Goal: Information Seeking & Learning: Learn about a topic

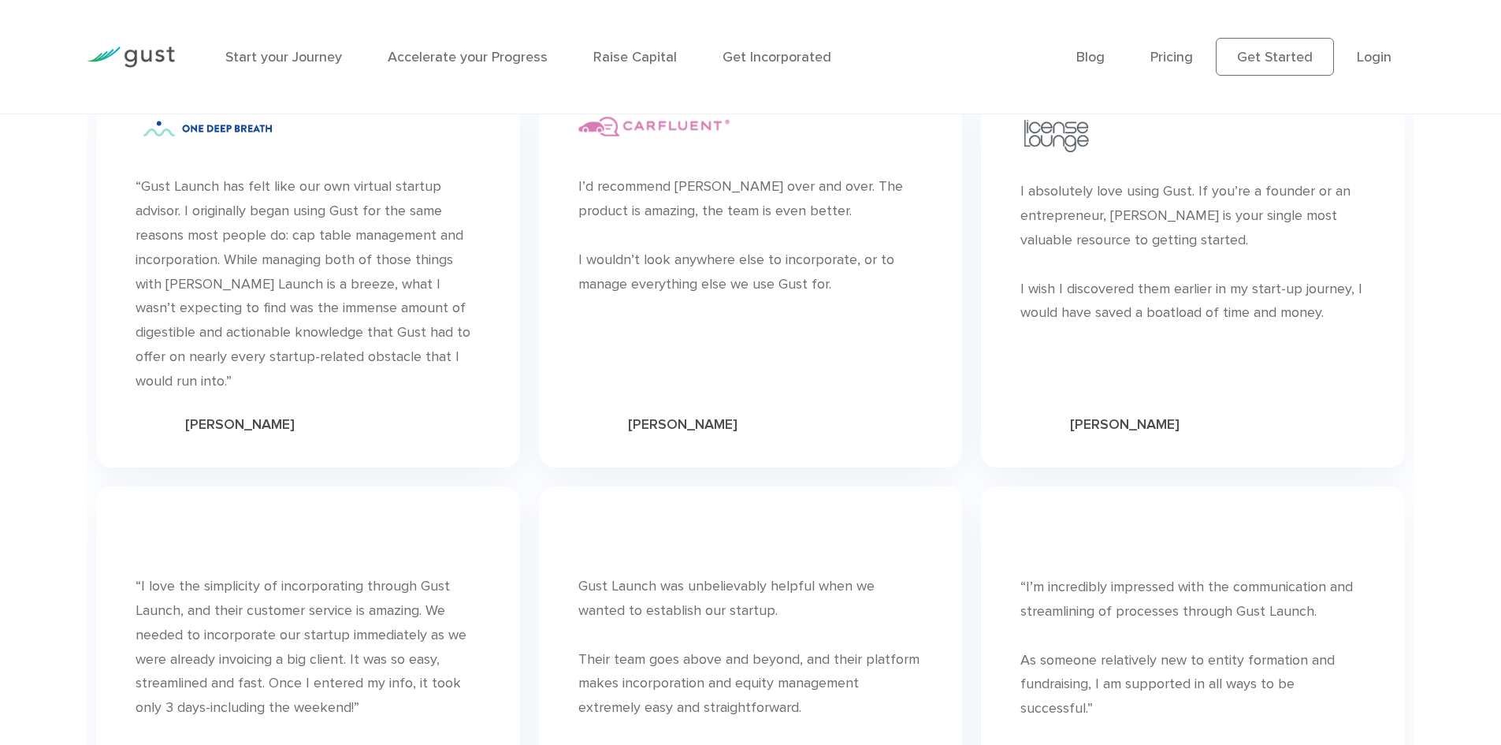
scroll to position [5432, 0]
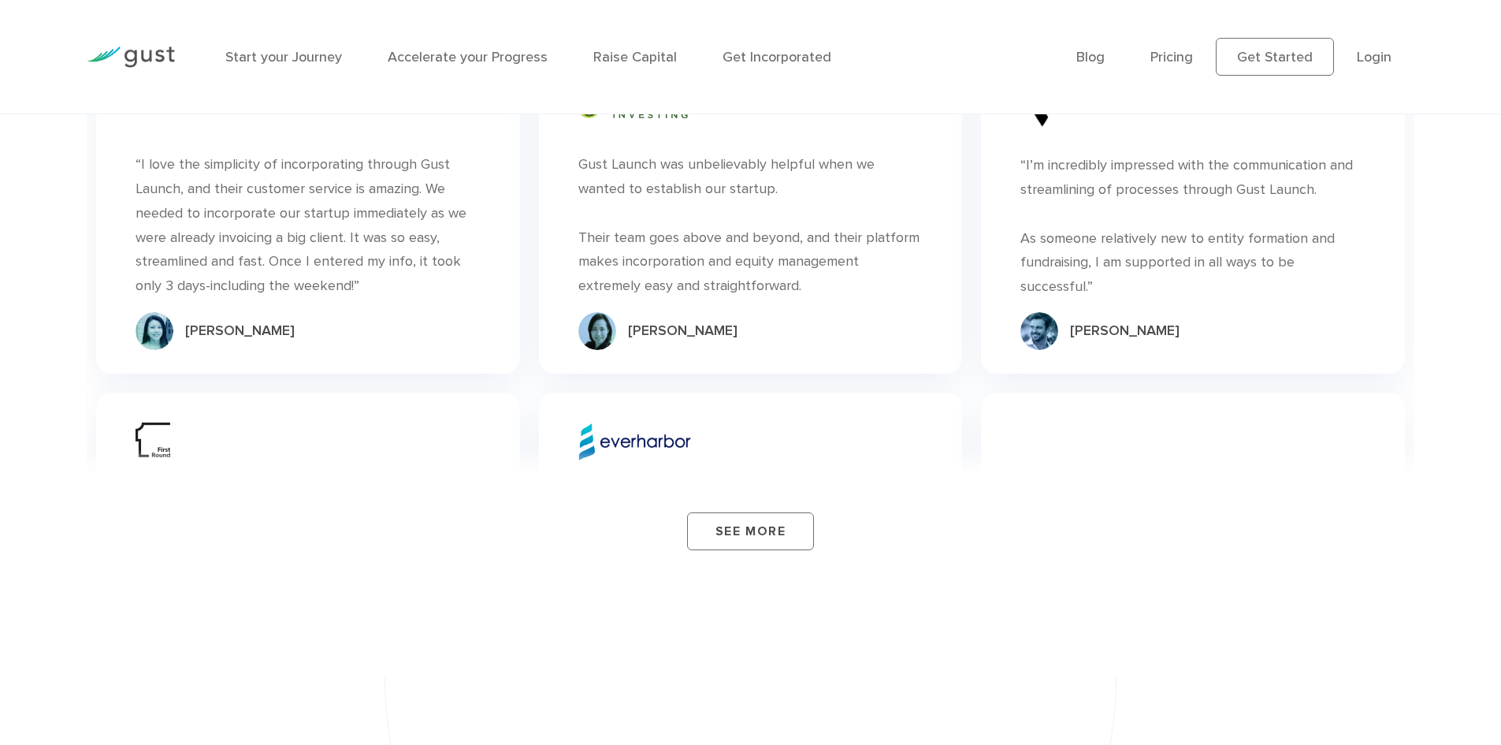
click at [448, 69] on div "Start your Journey Accelerate your Progress Raise Capital Get Incorporated" at bounding box center [639, 57] width 851 height 69
click at [451, 61] on link "Accelerate your Progress" at bounding box center [468, 57] width 160 height 17
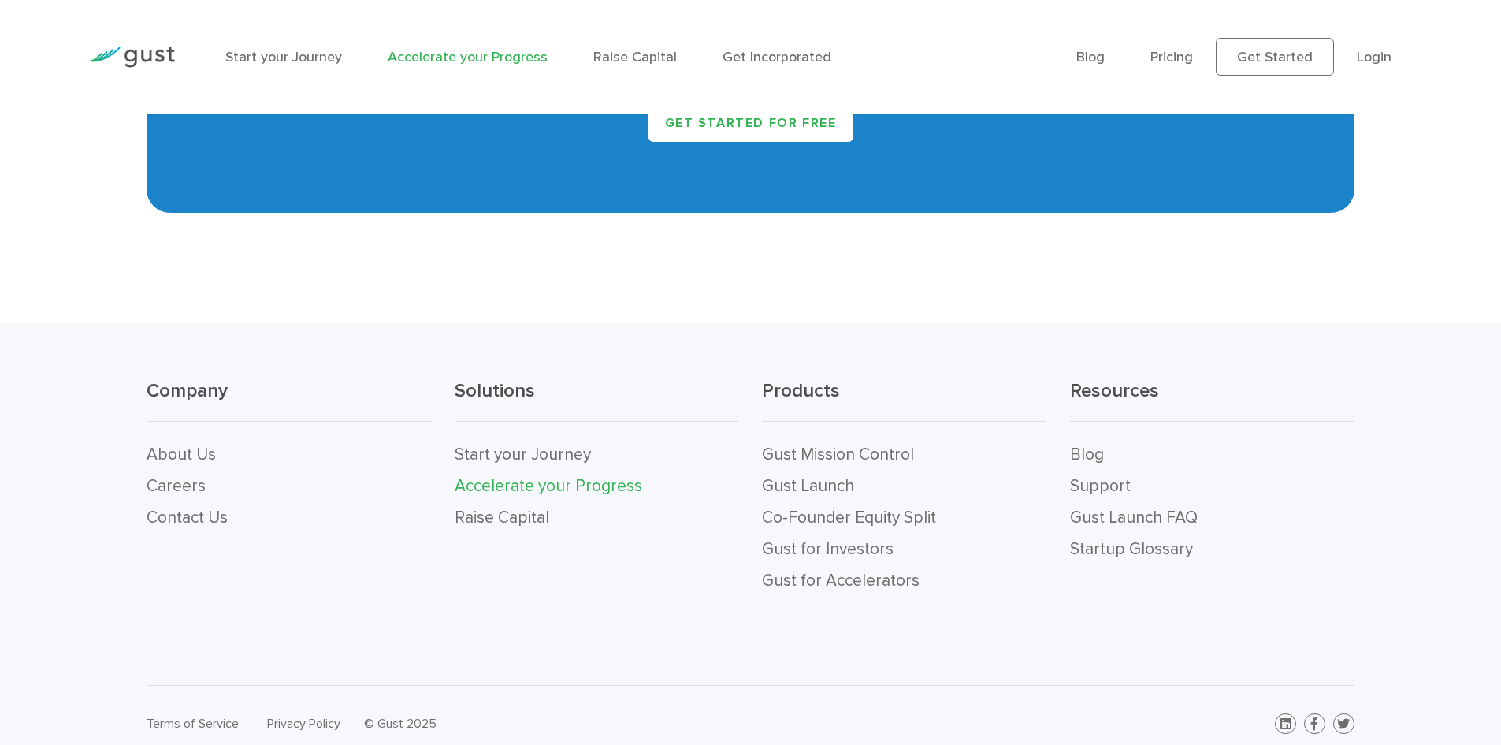
scroll to position [3403, 0]
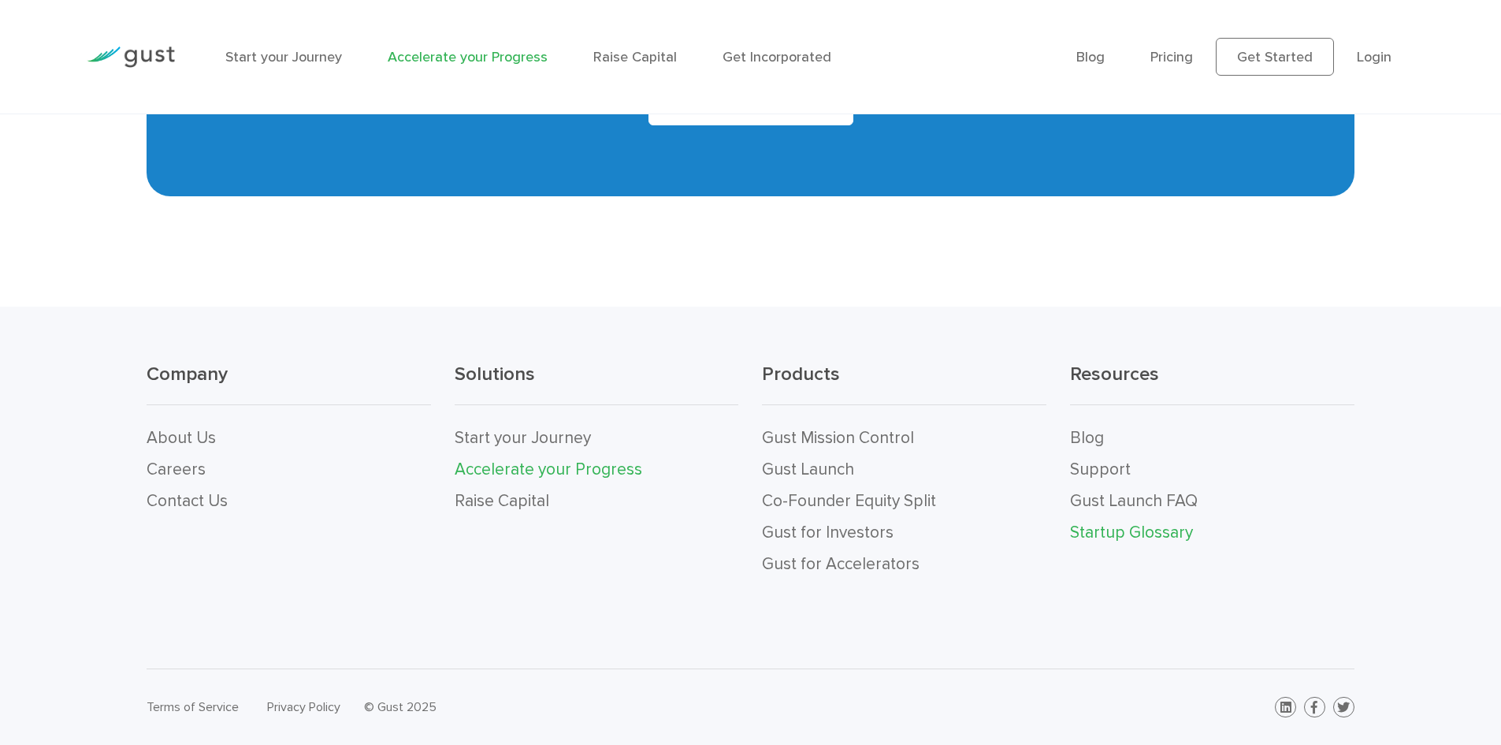
click at [1120, 532] on link "Startup Glossary" at bounding box center [1131, 532] width 123 height 20
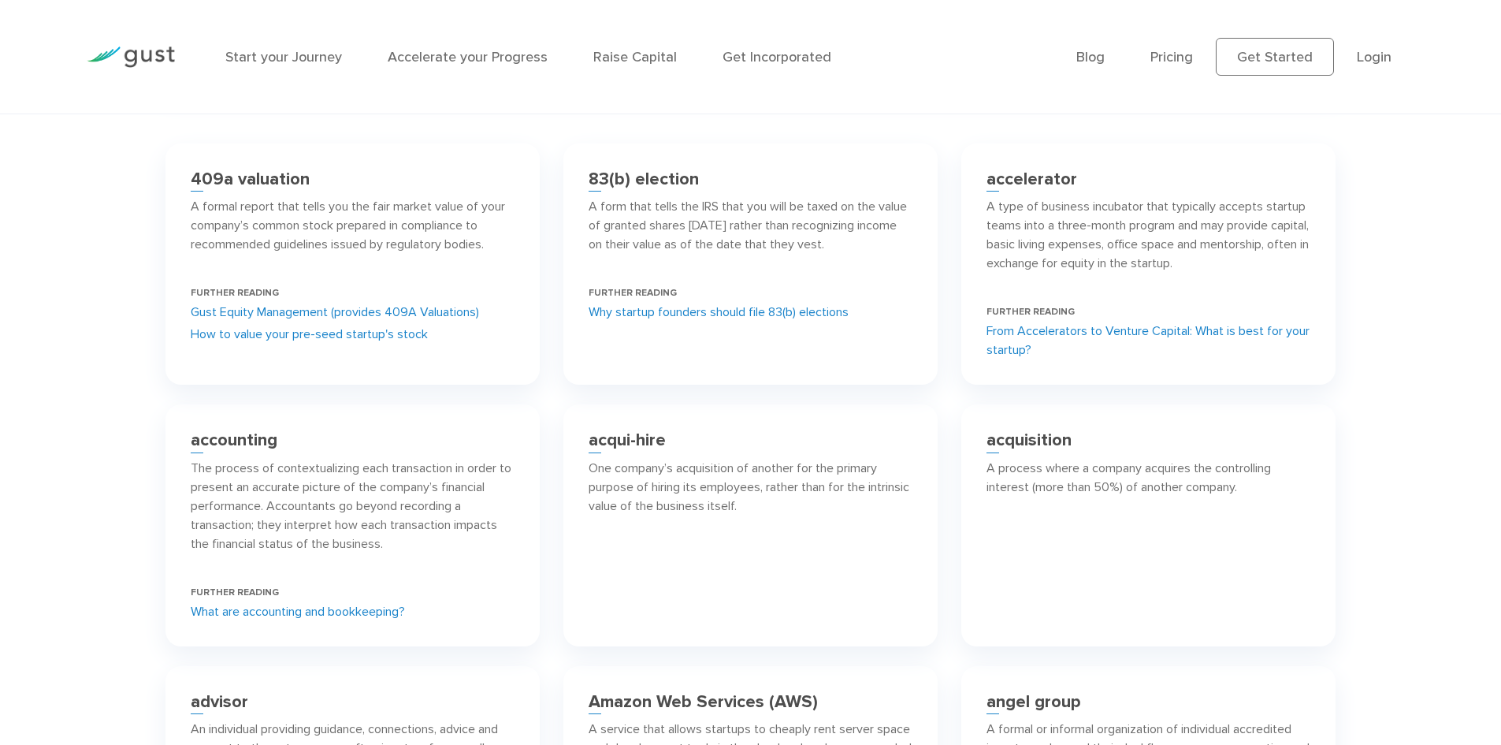
scroll to position [630, 0]
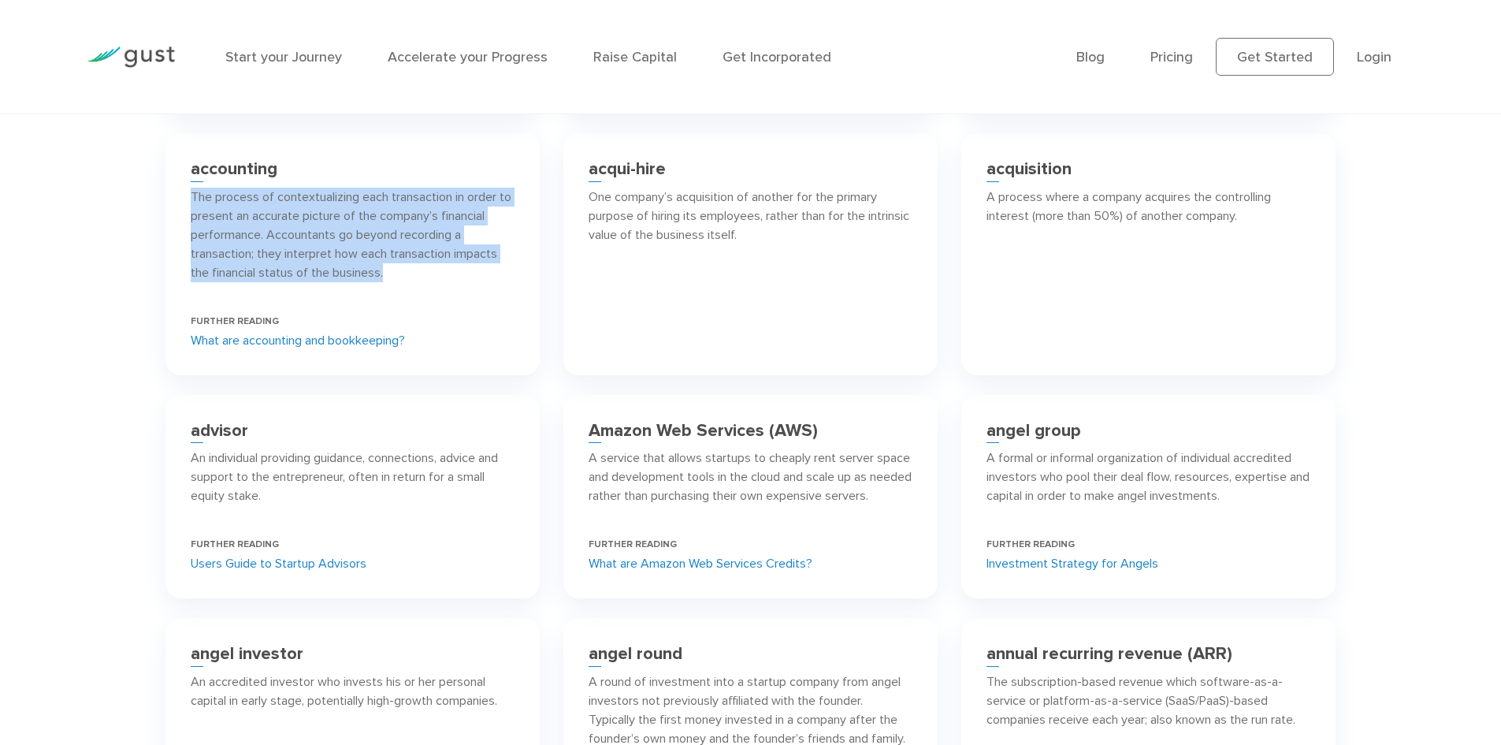
drag, startPoint x: 191, startPoint y: 195, endPoint x: 444, endPoint y: 282, distance: 266.9
click at [444, 282] on div "The process of contextualizing each transaction in order to present an accurate…" at bounding box center [353, 241] width 324 height 107
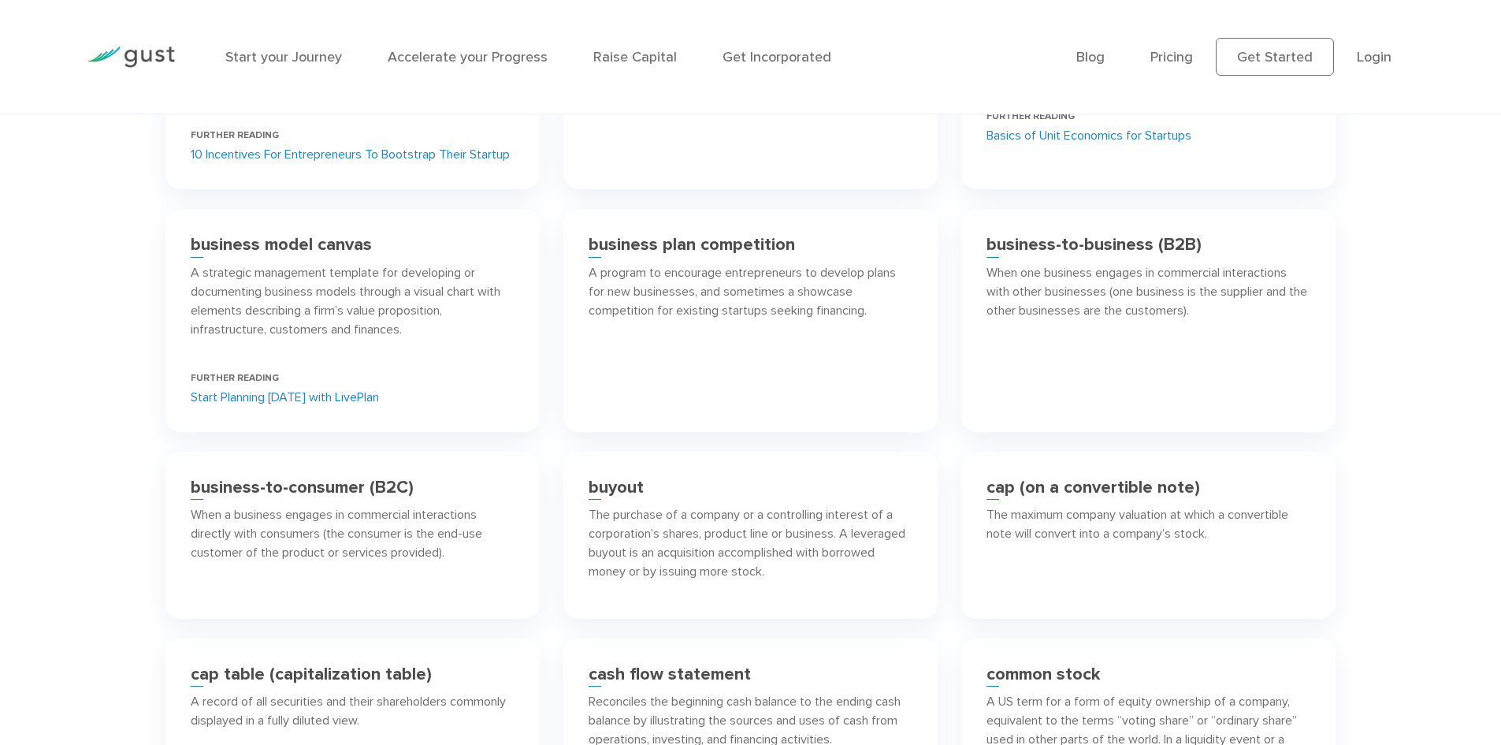
scroll to position [2049, 0]
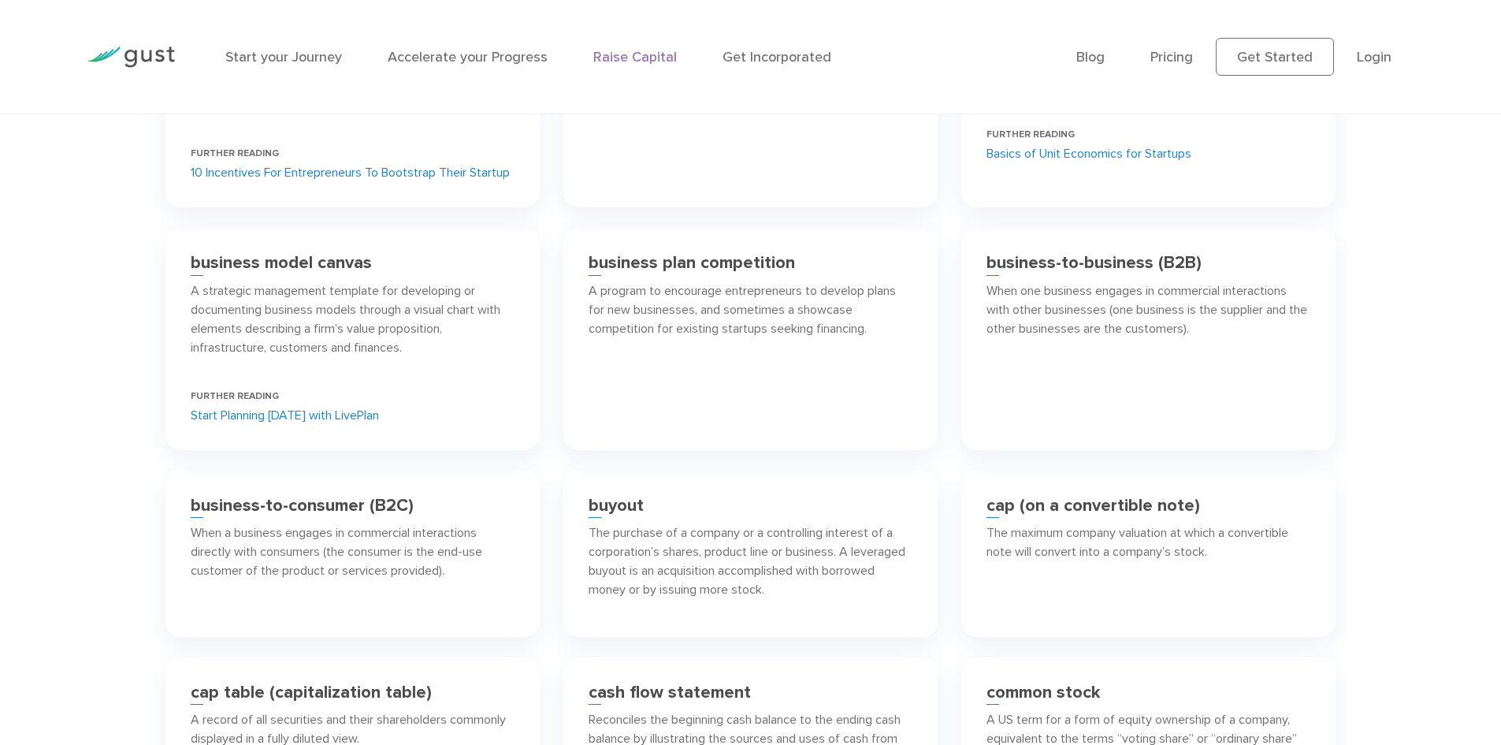
click at [645, 50] on link "Raise Capital" at bounding box center [635, 57] width 84 height 17
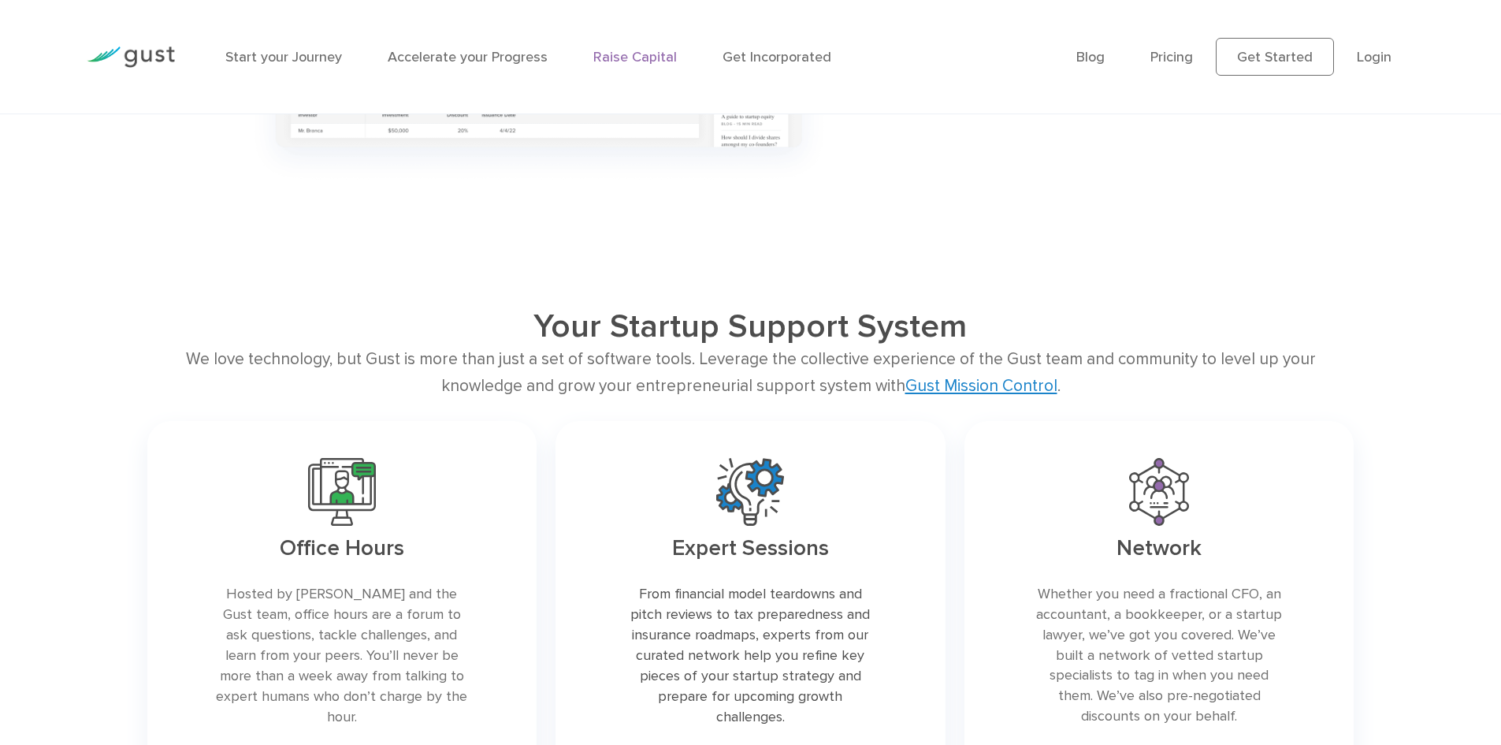
scroll to position [2600, 0]
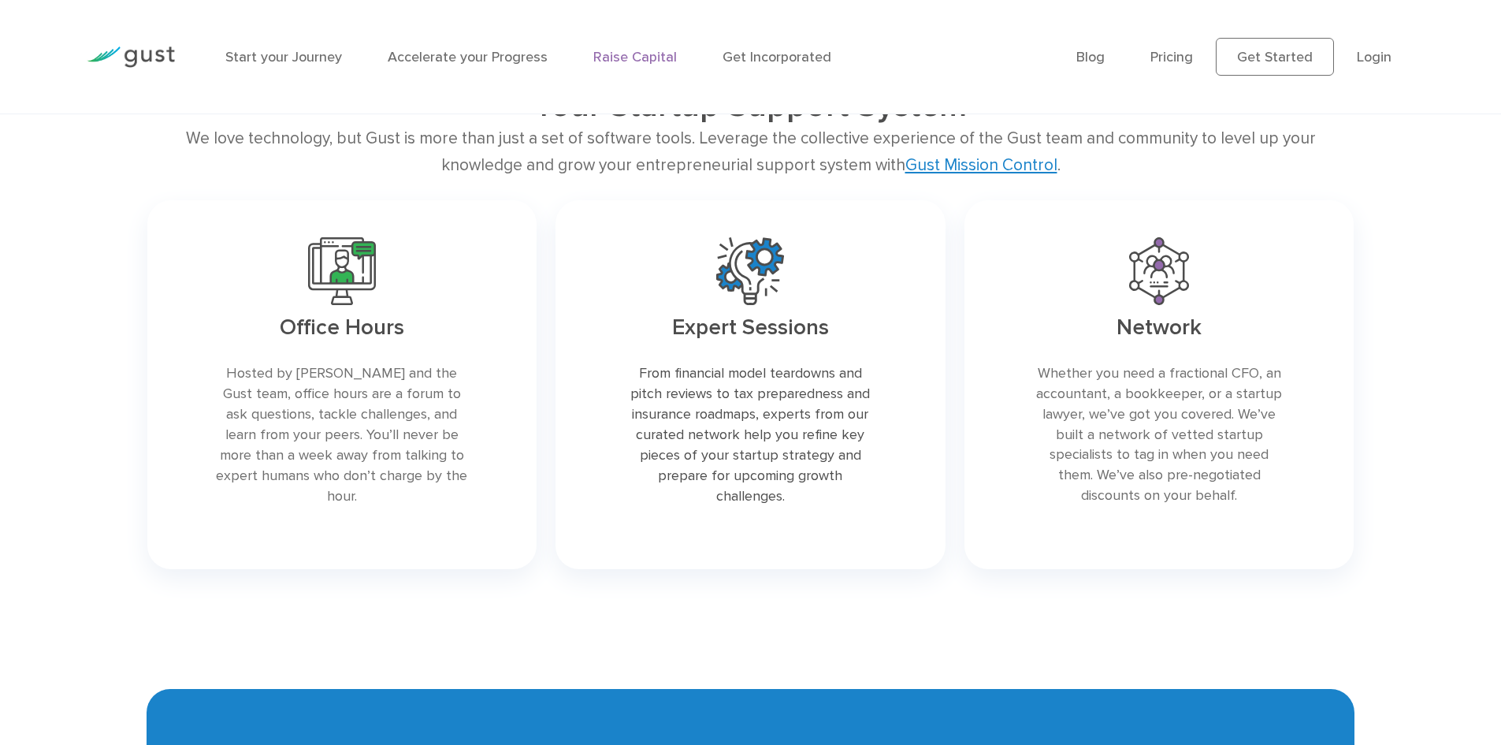
click at [918, 169] on link "Gust Mission Control" at bounding box center [981, 165] width 152 height 20
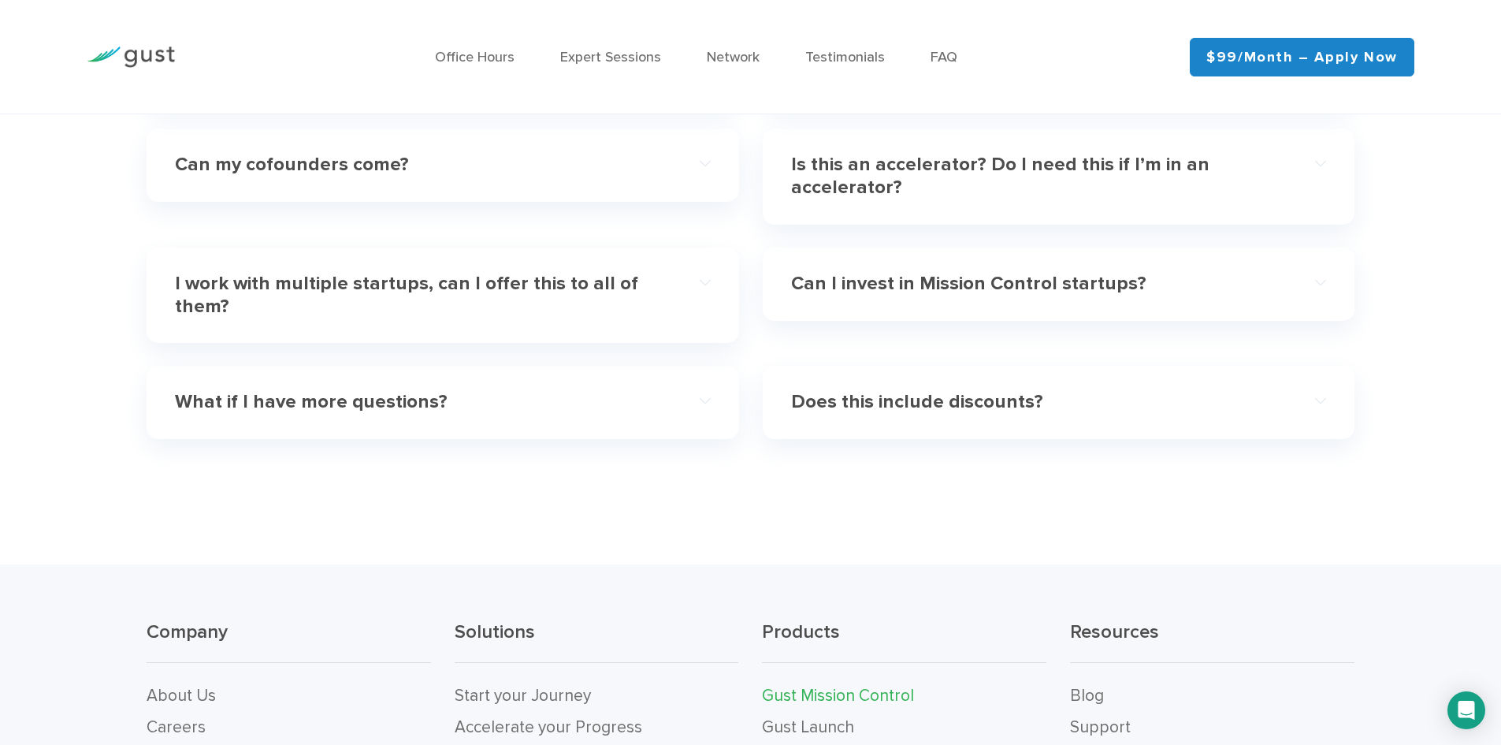
scroll to position [5162, 0]
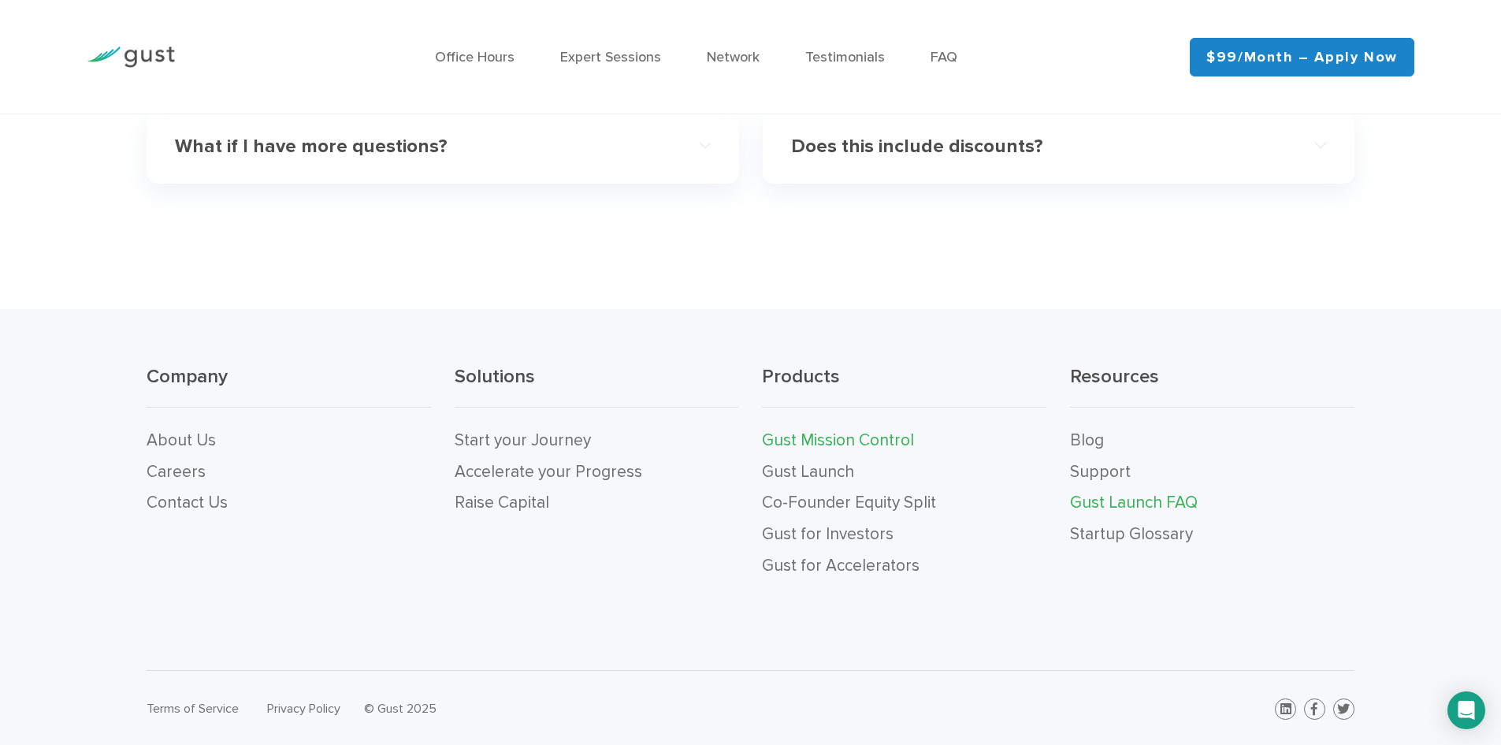
click at [1100, 503] on link "Gust Launch FAQ" at bounding box center [1134, 502] width 128 height 20
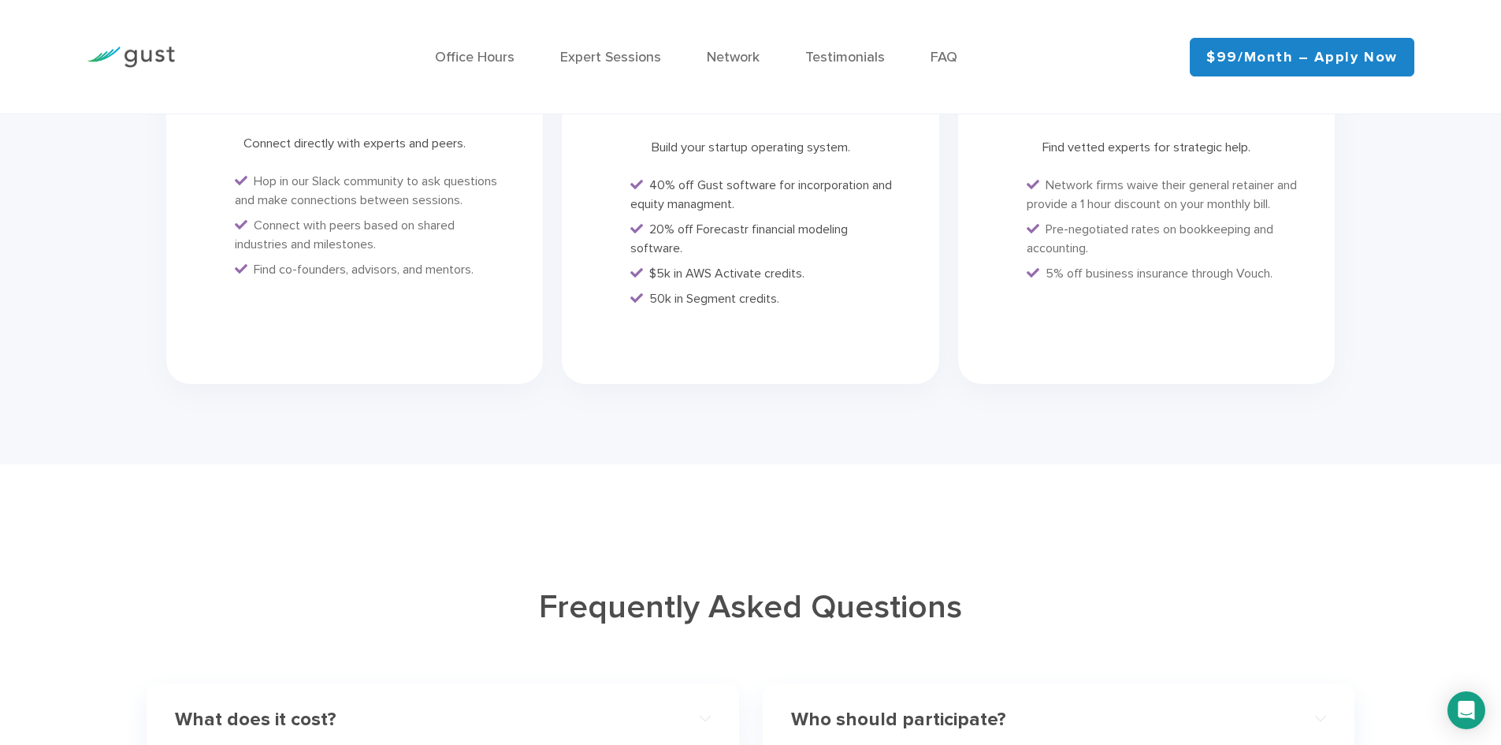
scroll to position [3899, 0]
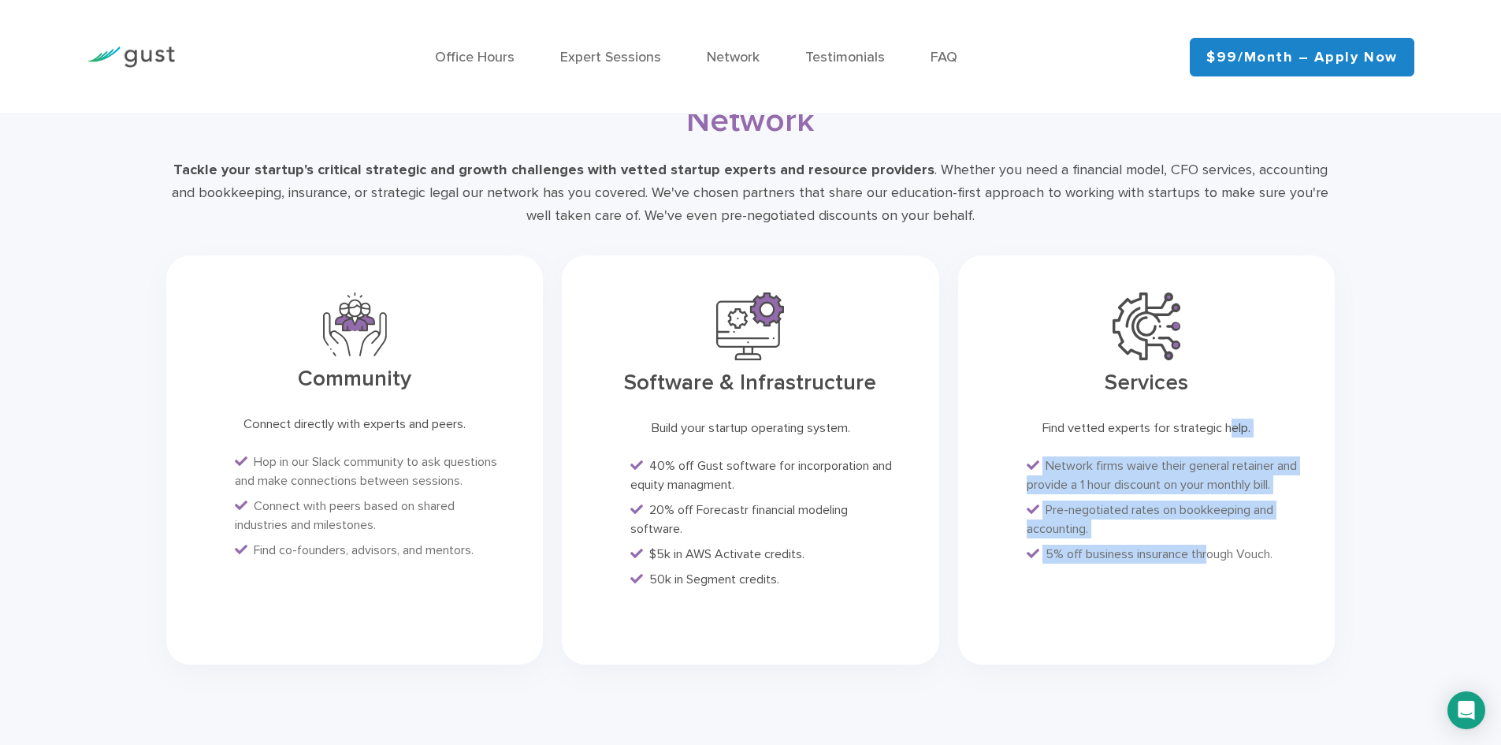
drag, startPoint x: 1051, startPoint y: 406, endPoint x: 1206, endPoint y: 576, distance: 230.4
click at [1206, 576] on div "Services Find vetted experts for strategic help. Network firms waive their gene…" at bounding box center [1146, 459] width 377 height 409
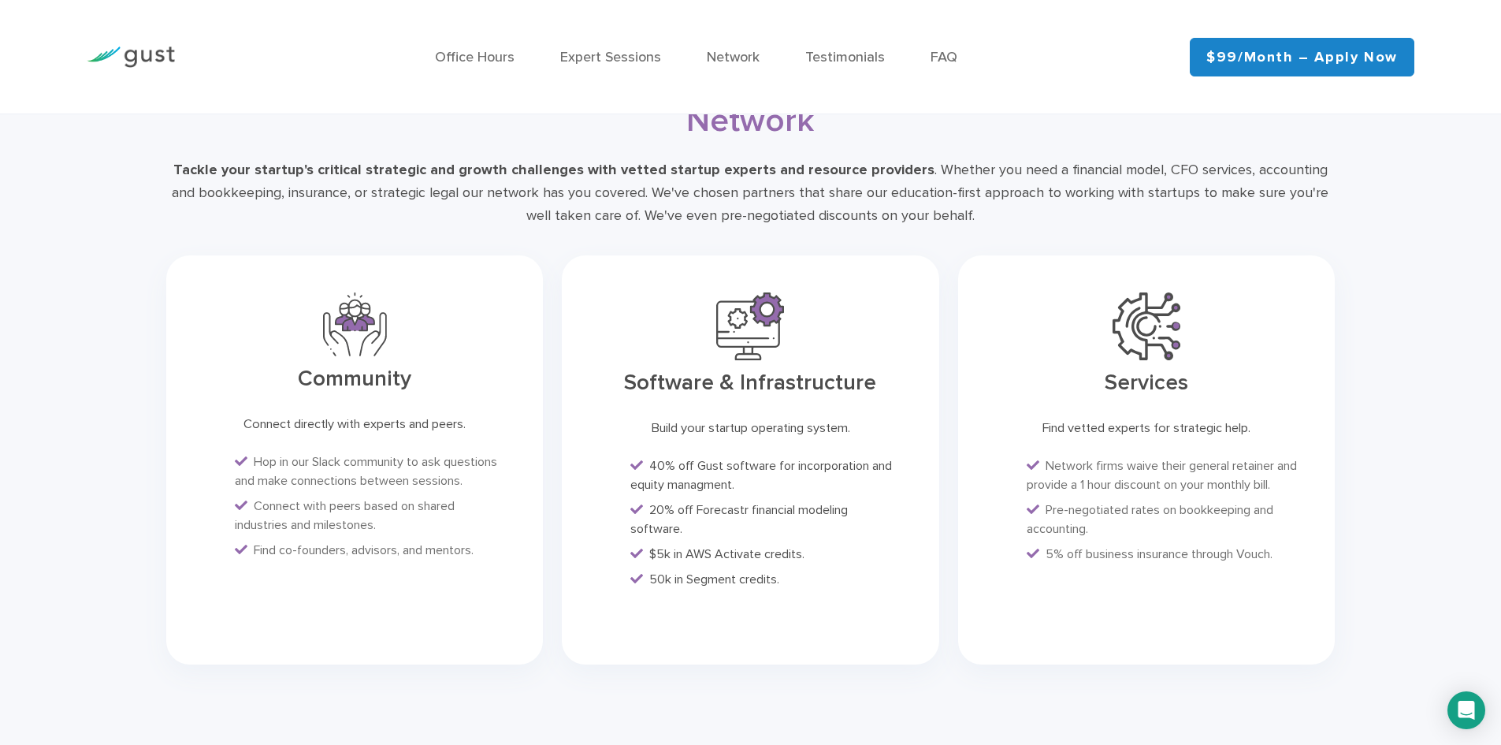
click at [1237, 562] on div "Services Find vetted experts for strategic help. Network firms waive their gene…" at bounding box center [1146, 459] width 377 height 409
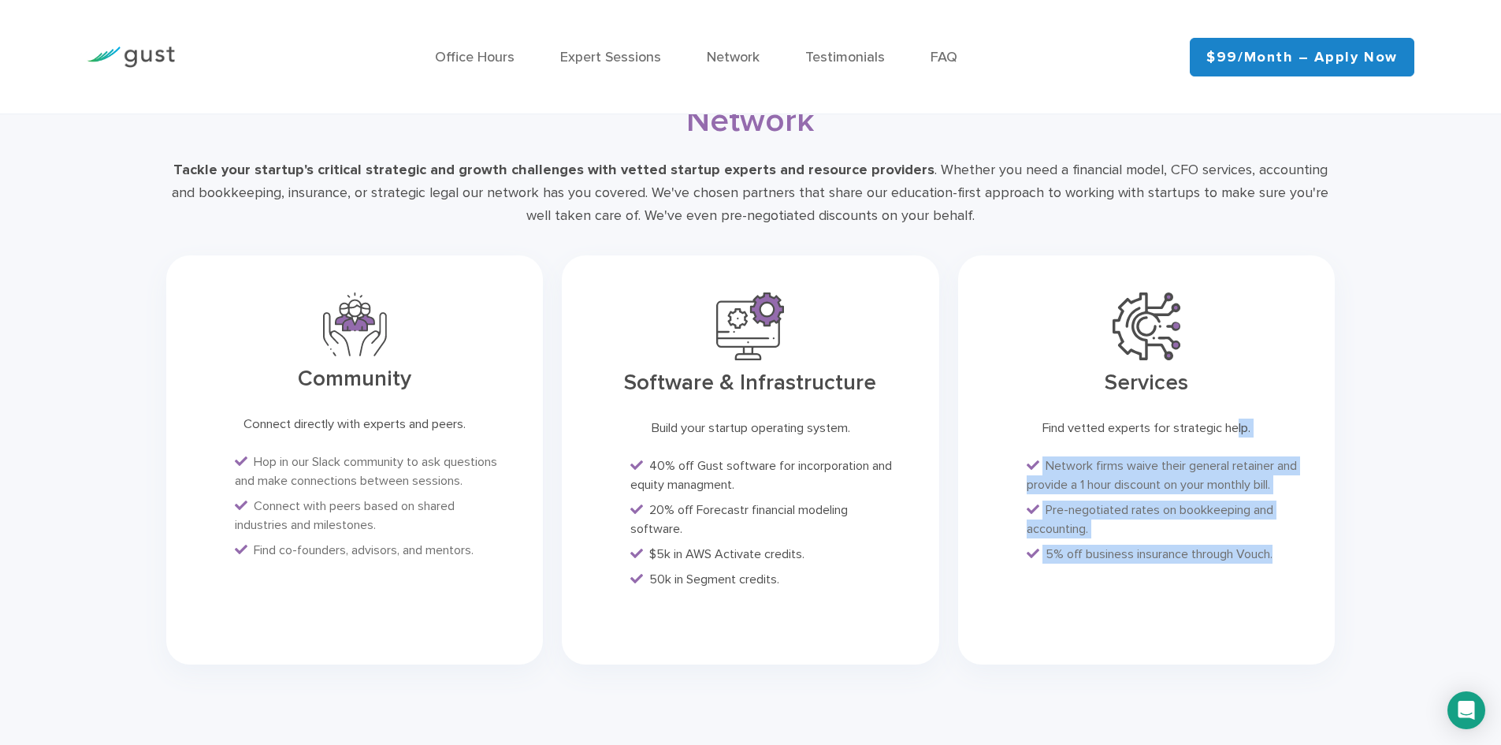
drag, startPoint x: 1284, startPoint y: 556, endPoint x: 1059, endPoint y: 410, distance: 268.4
click at [1059, 410] on div "Services Find vetted experts for strategic help. Network firms waive their gene…" at bounding box center [1146, 459] width 377 height 409
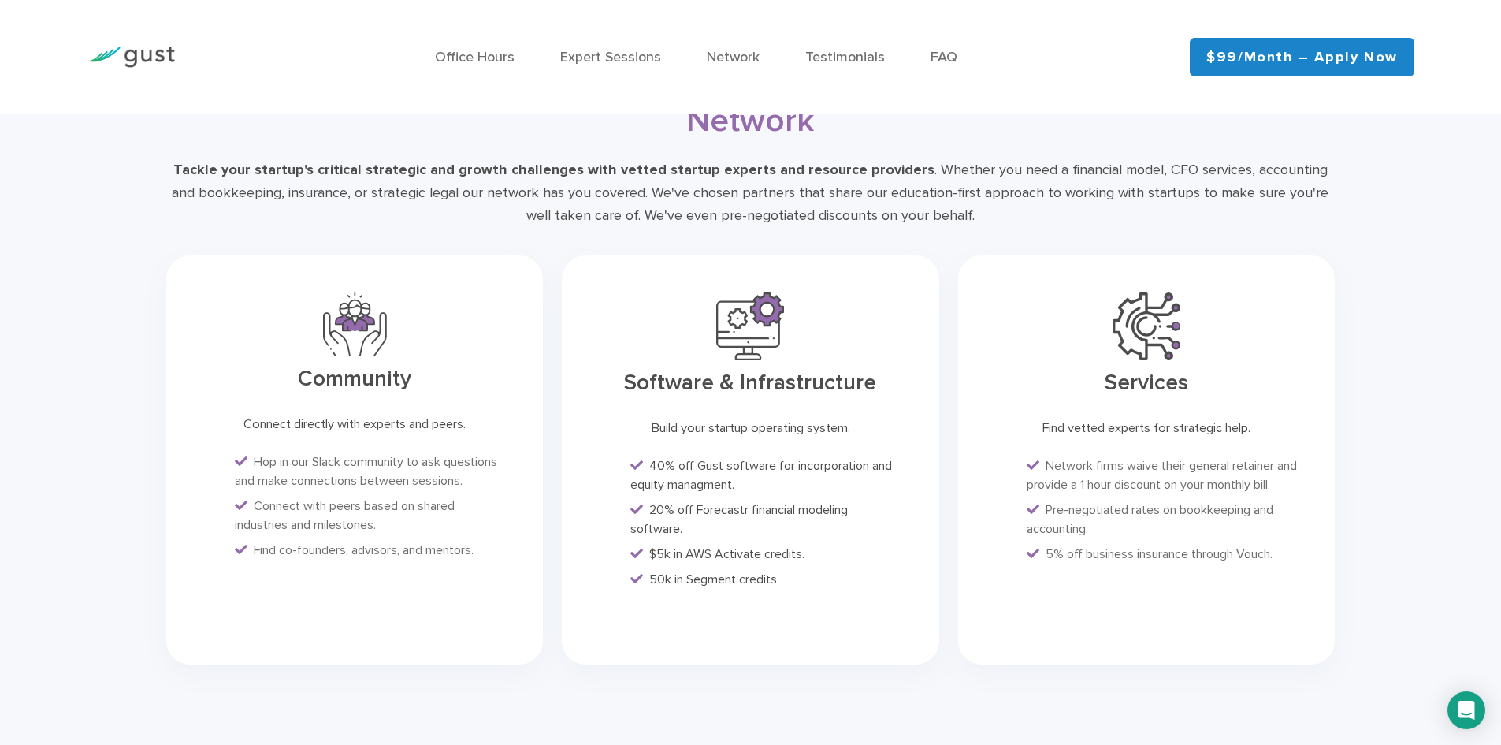
click at [1039, 418] on div "Find vetted experts for strategic help." at bounding box center [1146, 427] width 252 height 19
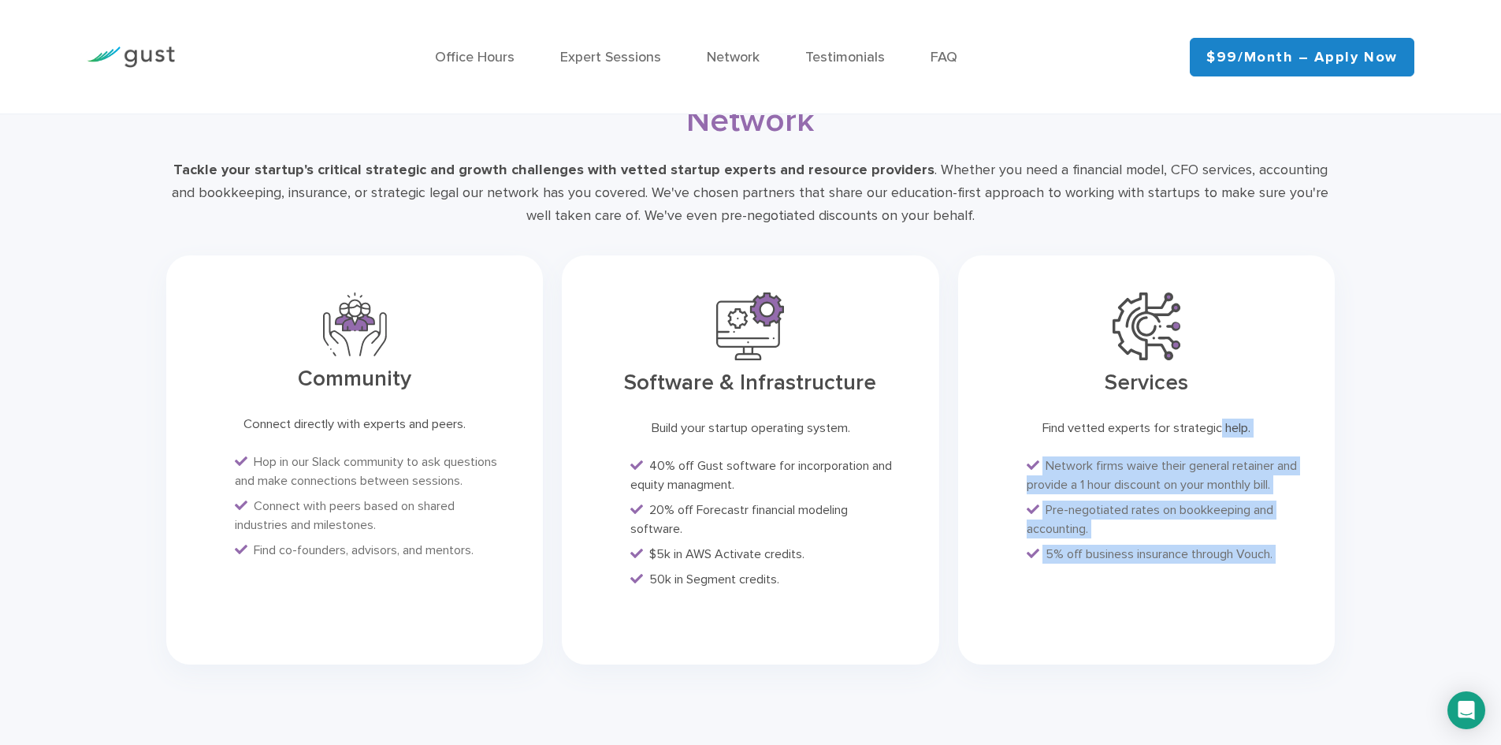
drag, startPoint x: 1039, startPoint y: 411, endPoint x: 1292, endPoint y: 570, distance: 299.3
click at [1292, 570] on div "Services Find vetted experts for strategic help. Network firms waive their gene…" at bounding box center [1146, 459] width 377 height 409
click at [1268, 567] on div "Services Find vetted experts for strategic help. Network firms waive their gene…" at bounding box center [1146, 459] width 377 height 409
click at [1248, 559] on li "5% off business insurance through Vouch." at bounding box center [1162, 553] width 271 height 19
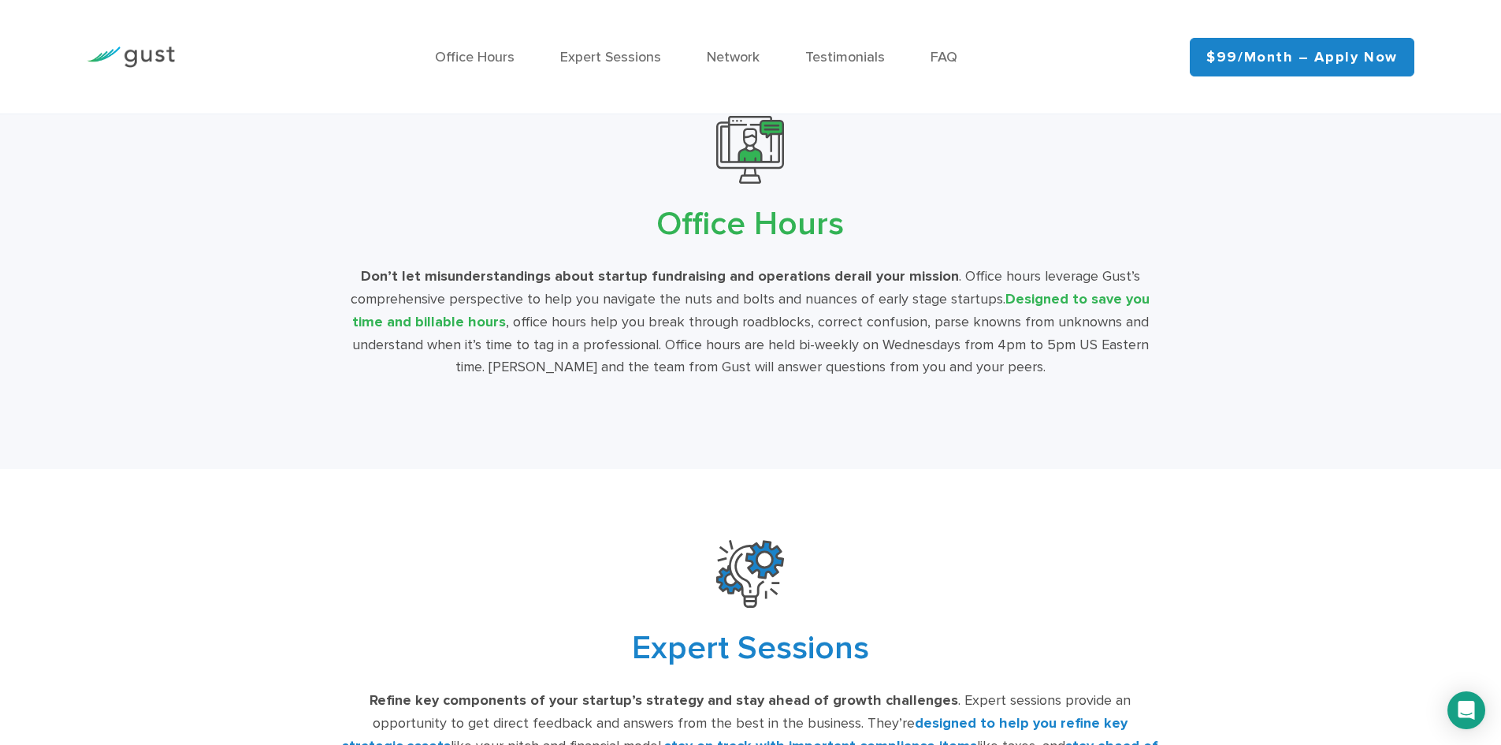
scroll to position [2796, 0]
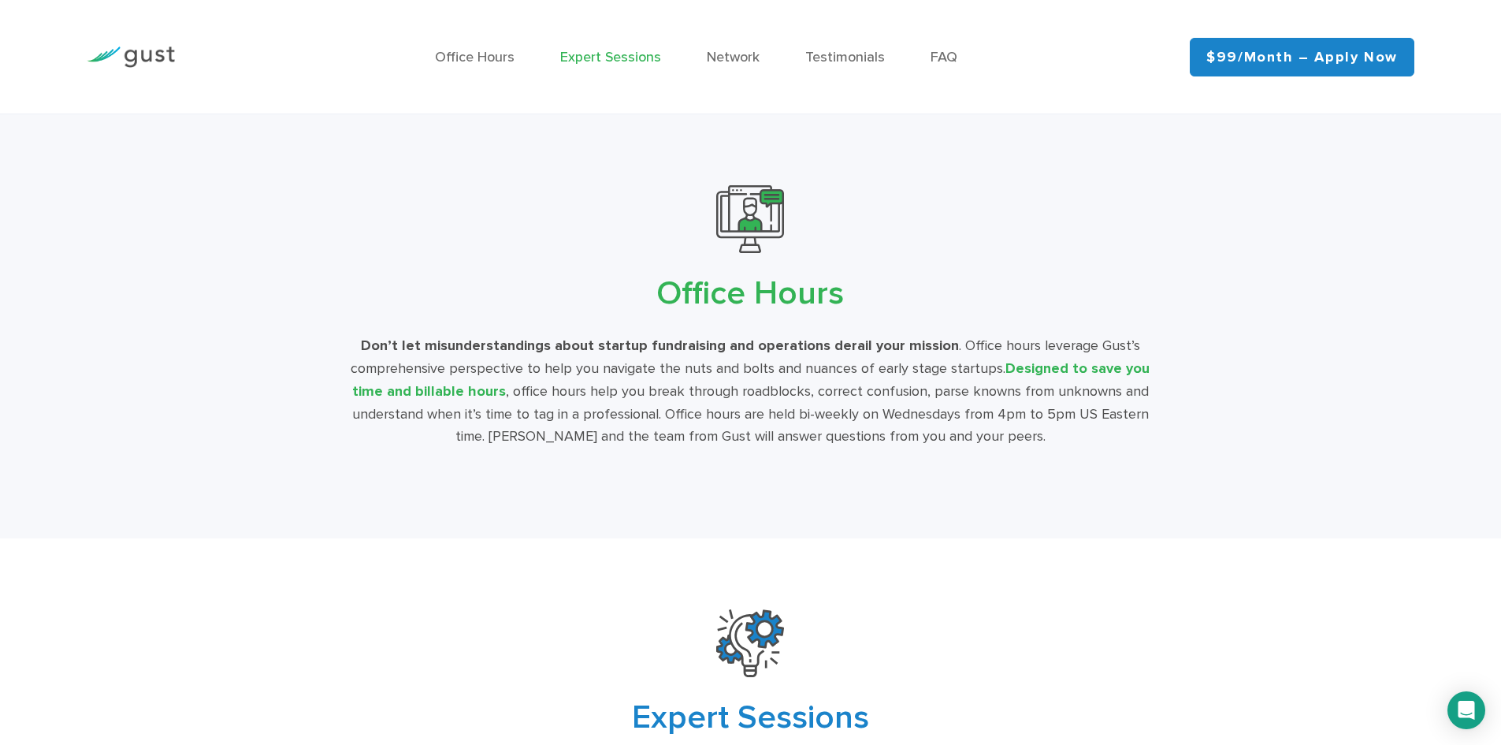
click at [596, 64] on link "Expert Sessions" at bounding box center [610, 57] width 101 height 17
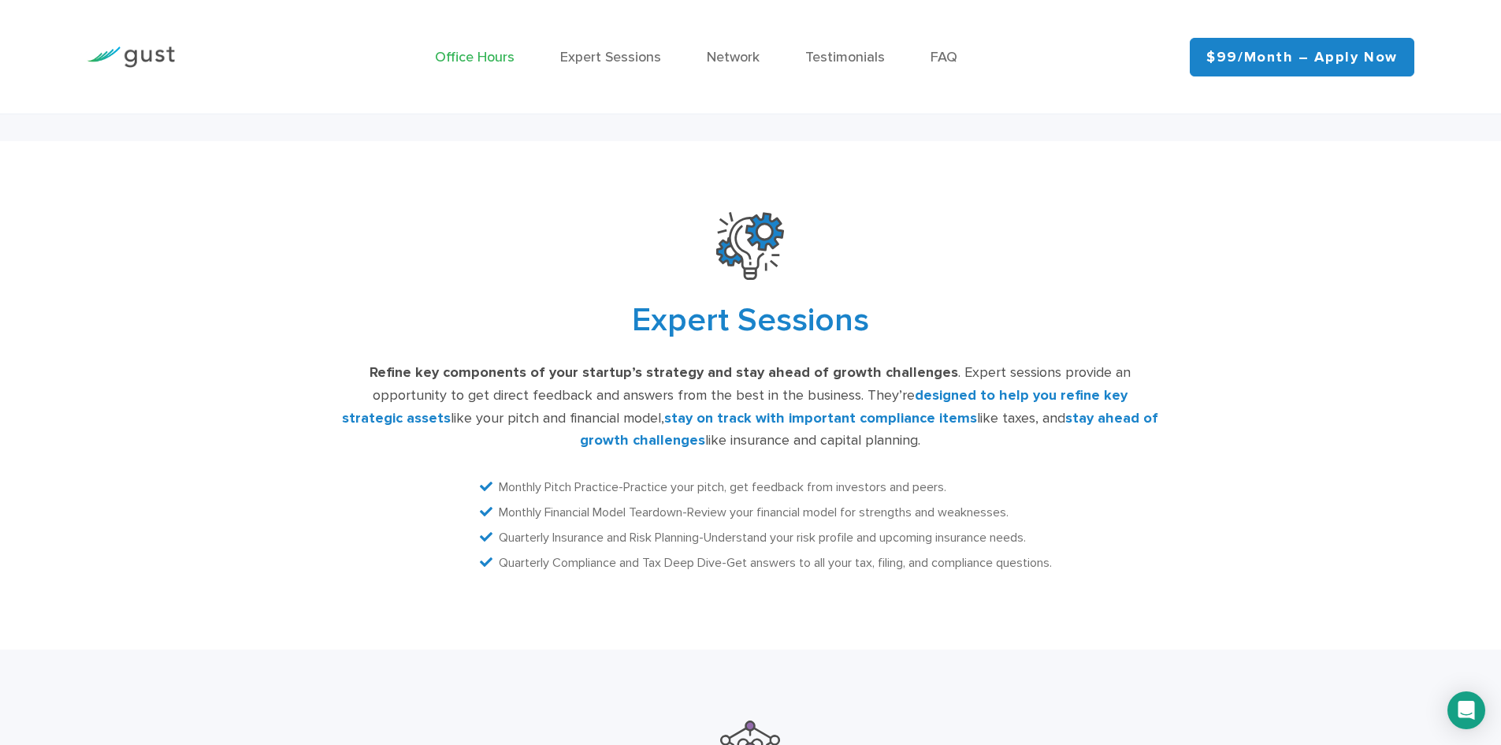
scroll to position [3197, 0]
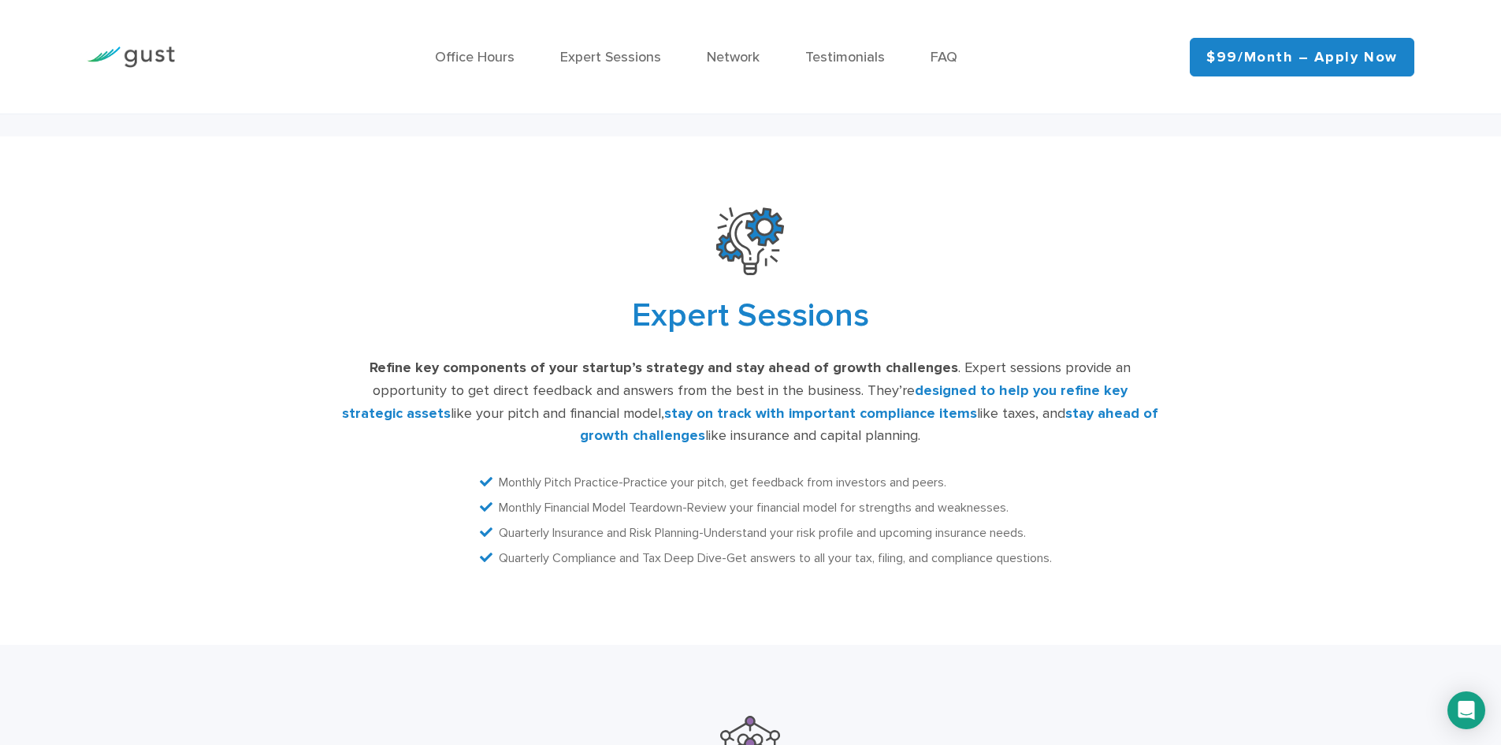
click at [140, 43] on div at bounding box center [131, 56] width 112 height 69
click at [143, 54] on img at bounding box center [131, 56] width 88 height 21
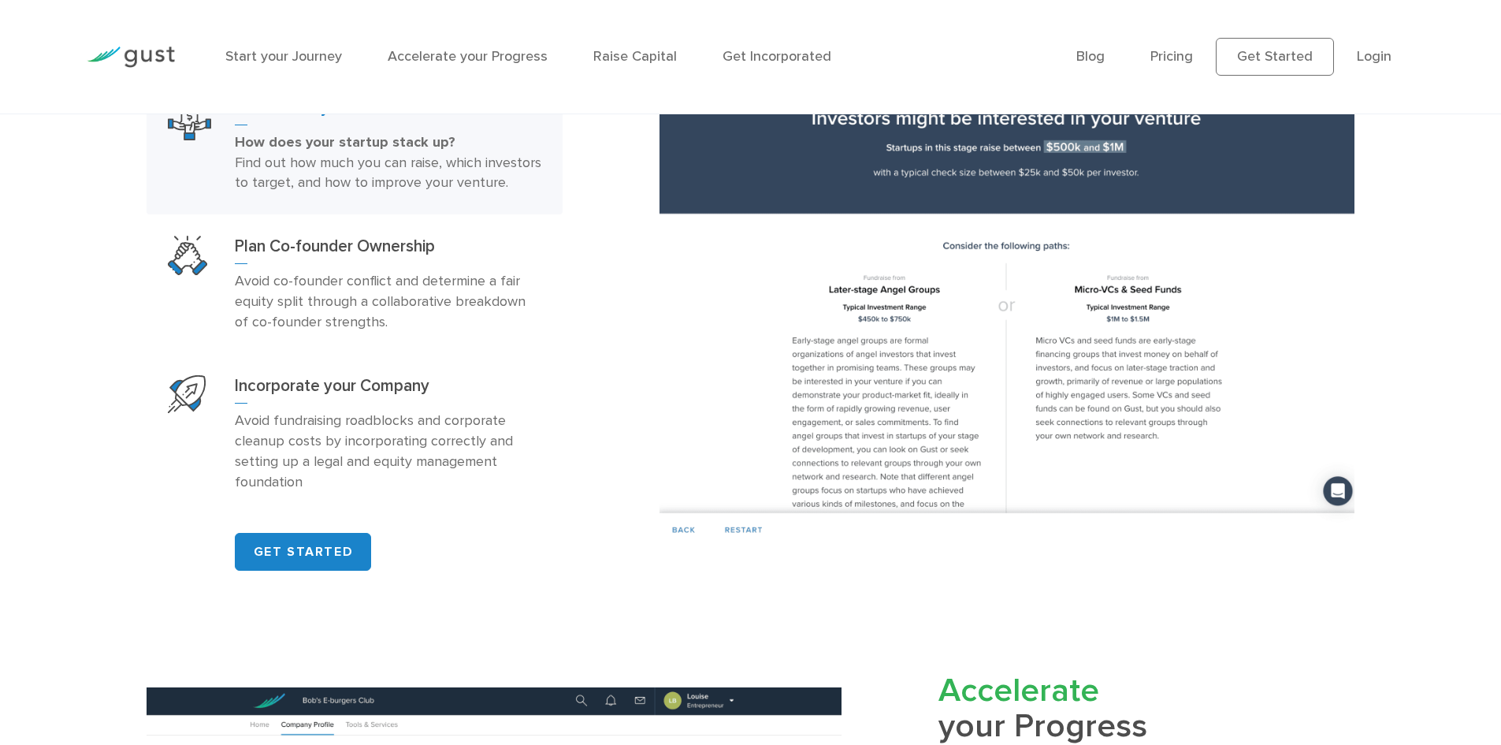
scroll to position [1100, 0]
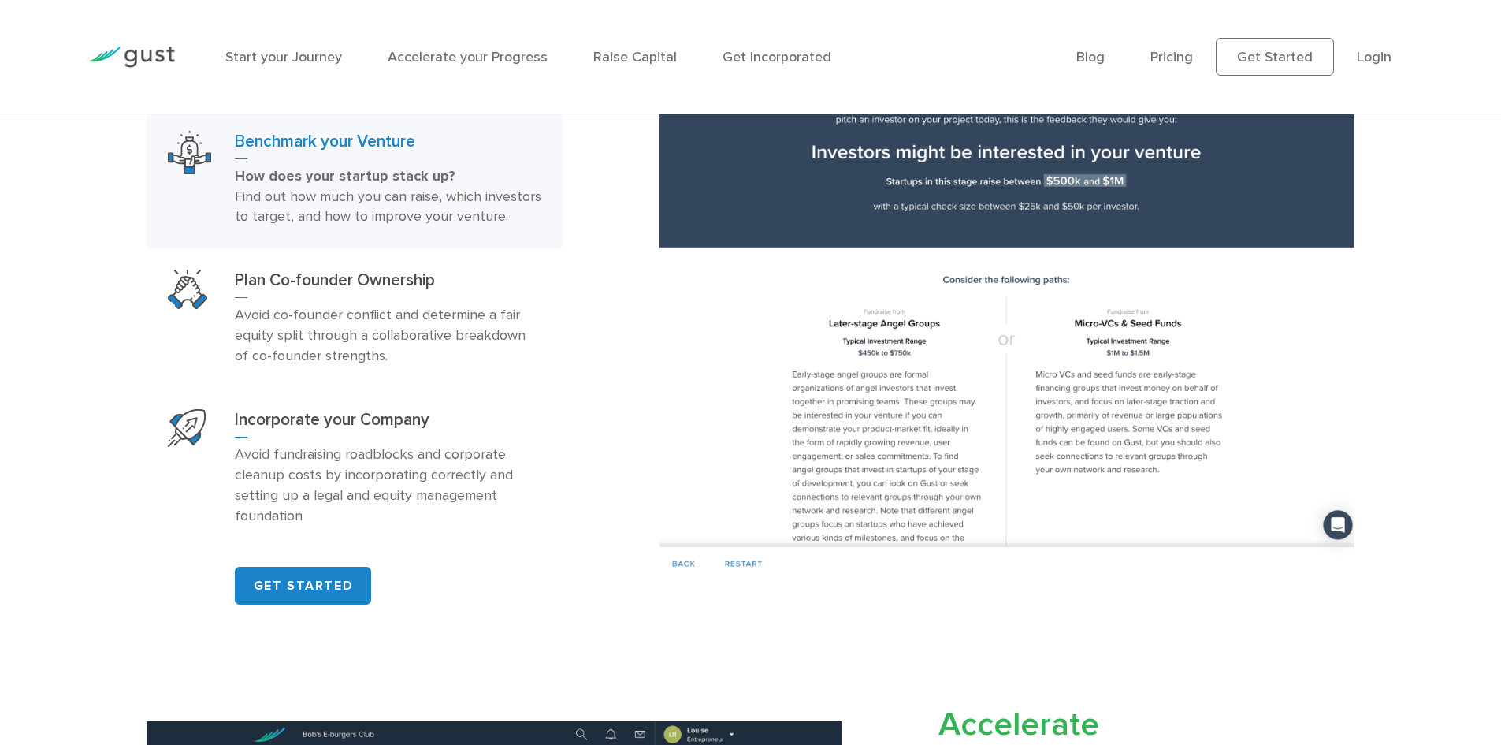
click at [389, 142] on h3 "Benchmark your Venture" at bounding box center [388, 145] width 307 height 28
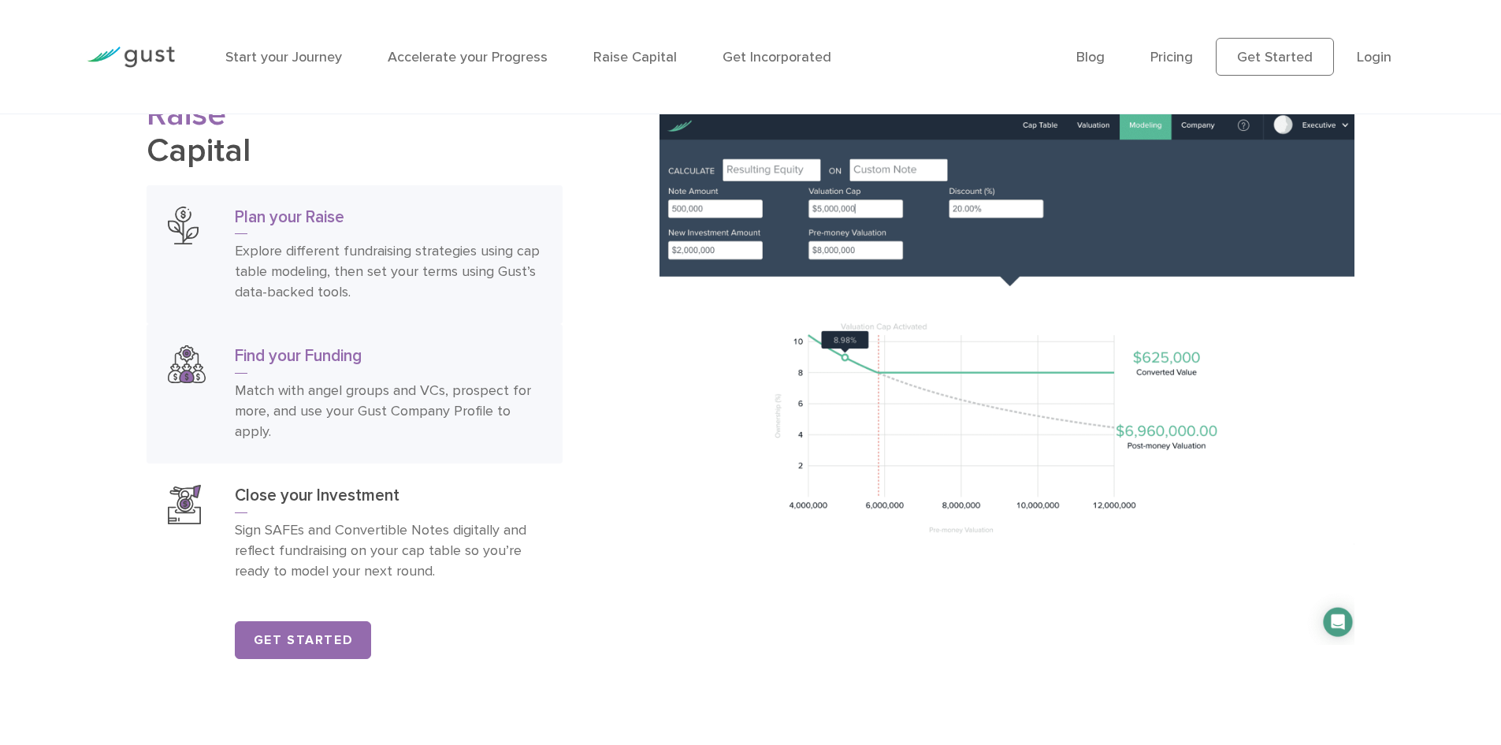
scroll to position [2597, 0]
click at [432, 441] on p "Match with angel groups and VCs, prospect for more, and use your Gust Company P…" at bounding box center [388, 410] width 307 height 61
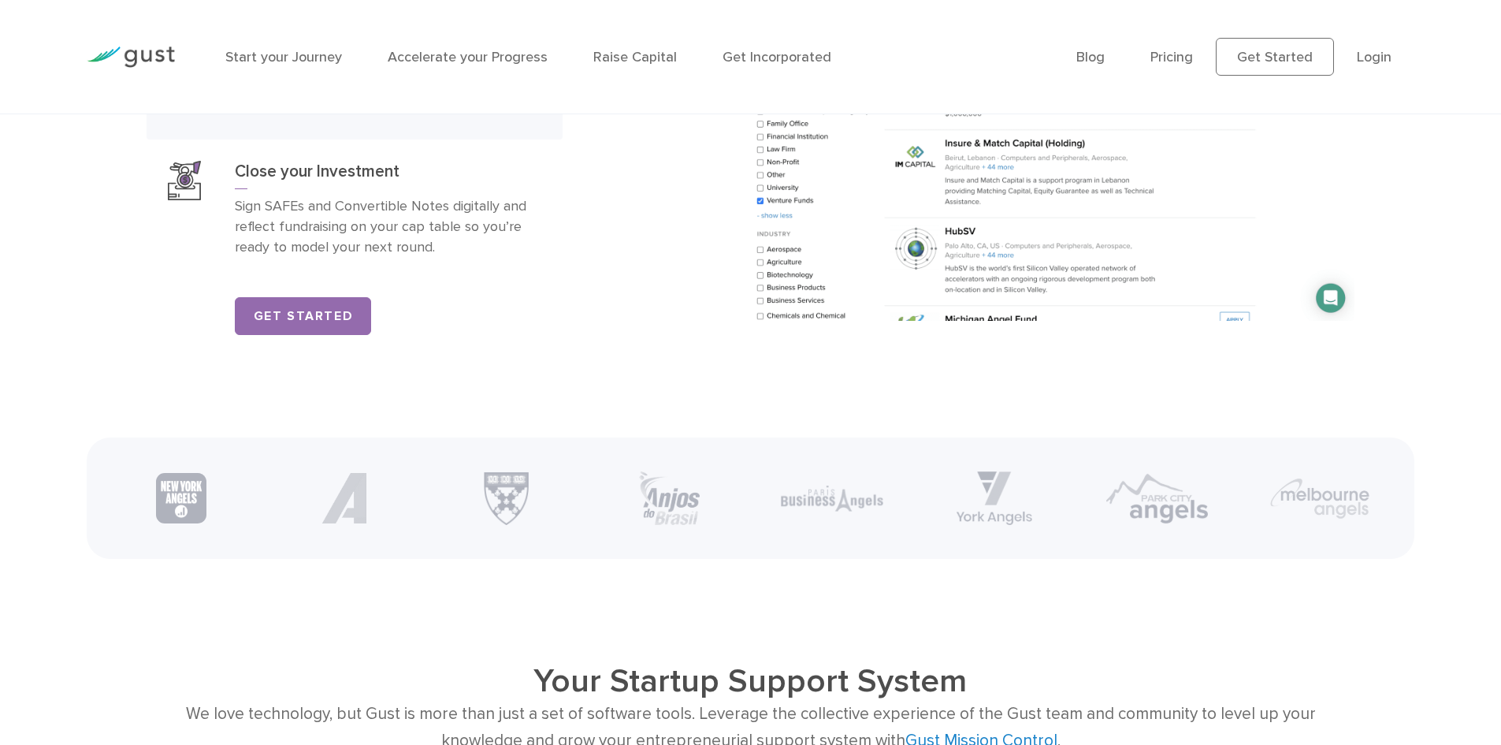
scroll to position [2755, 0]
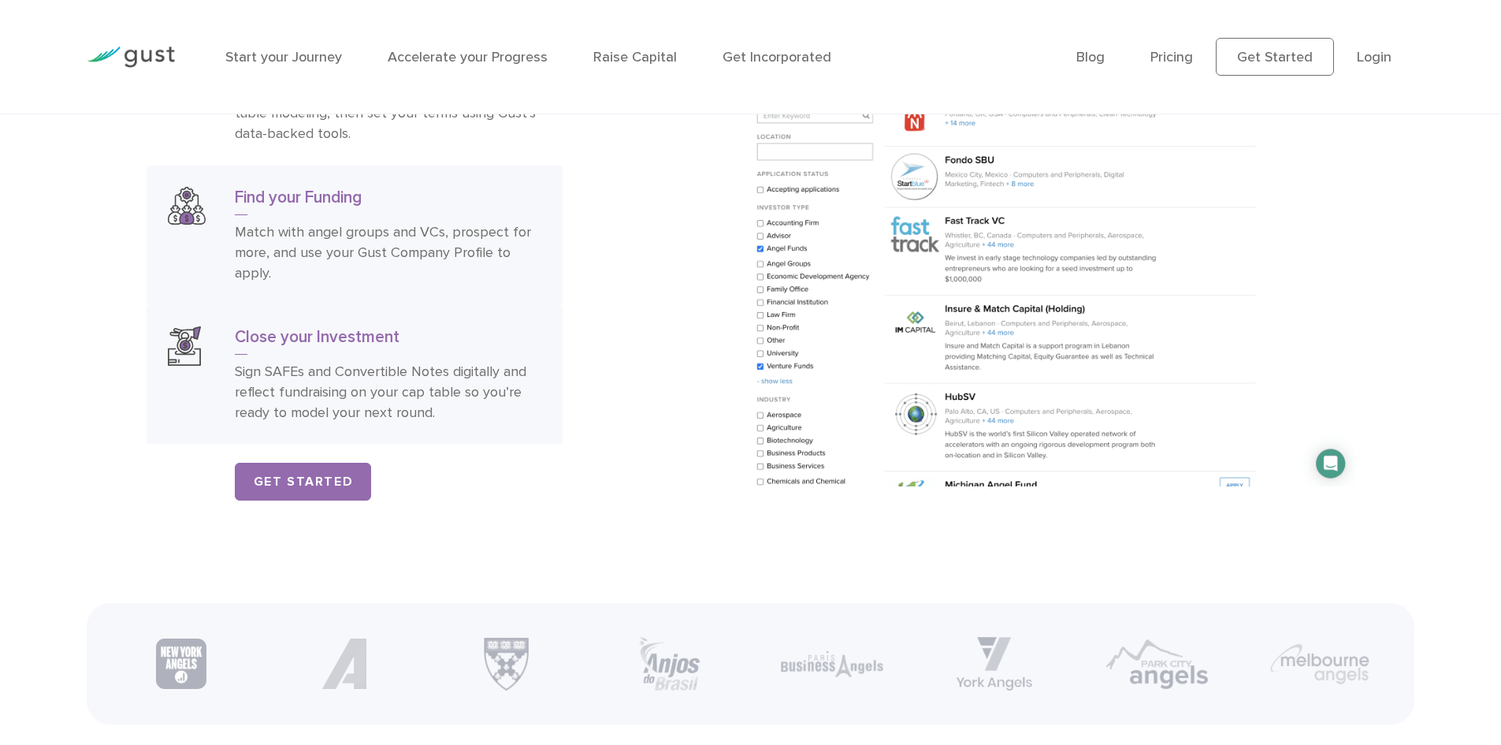
click at [433, 377] on div "Close your Investment Sign SAFEs and Convertible Notes digitally and reflect fu…" at bounding box center [388, 374] width 307 height 97
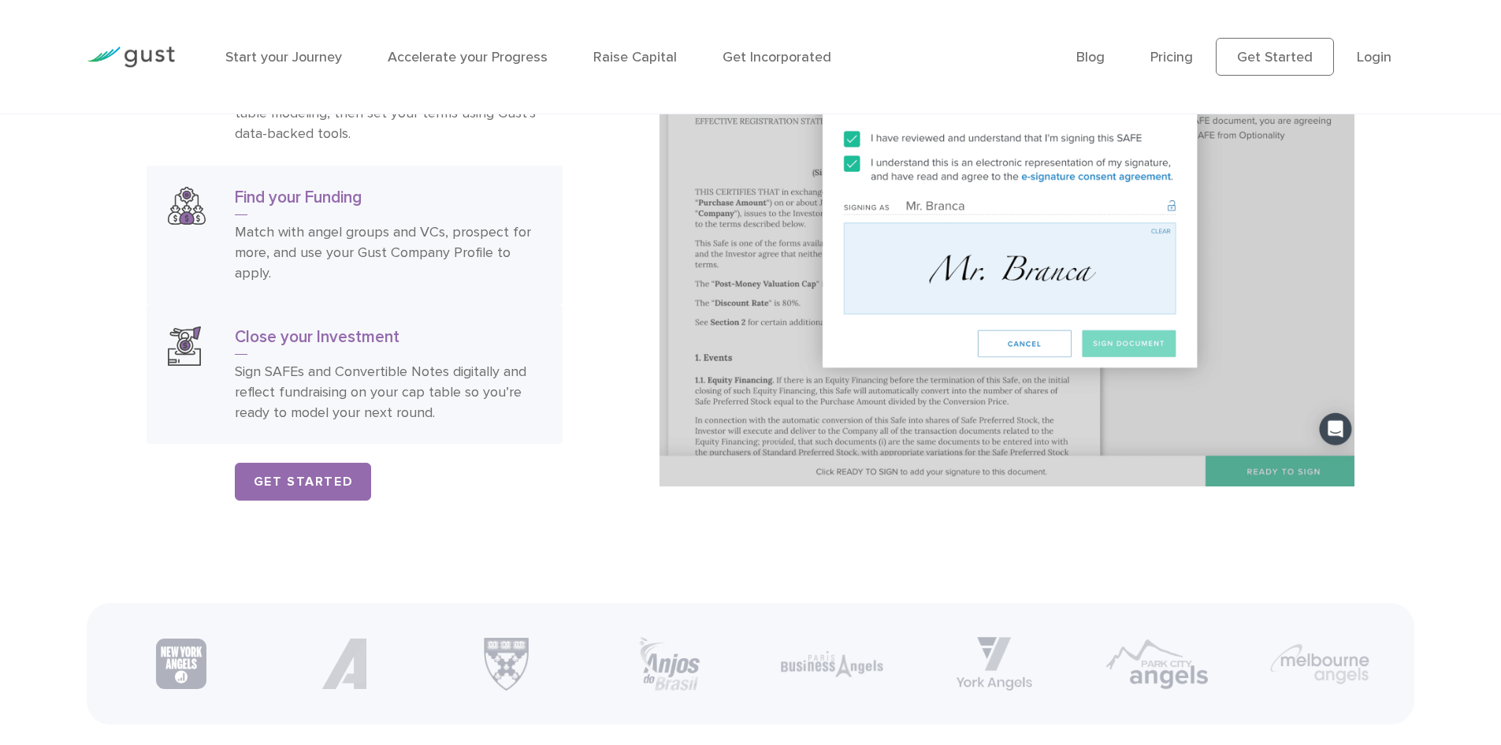
click at [465, 284] on p "Match with angel groups and VCs, prospect for more, and use your Gust Company P…" at bounding box center [388, 252] width 307 height 61
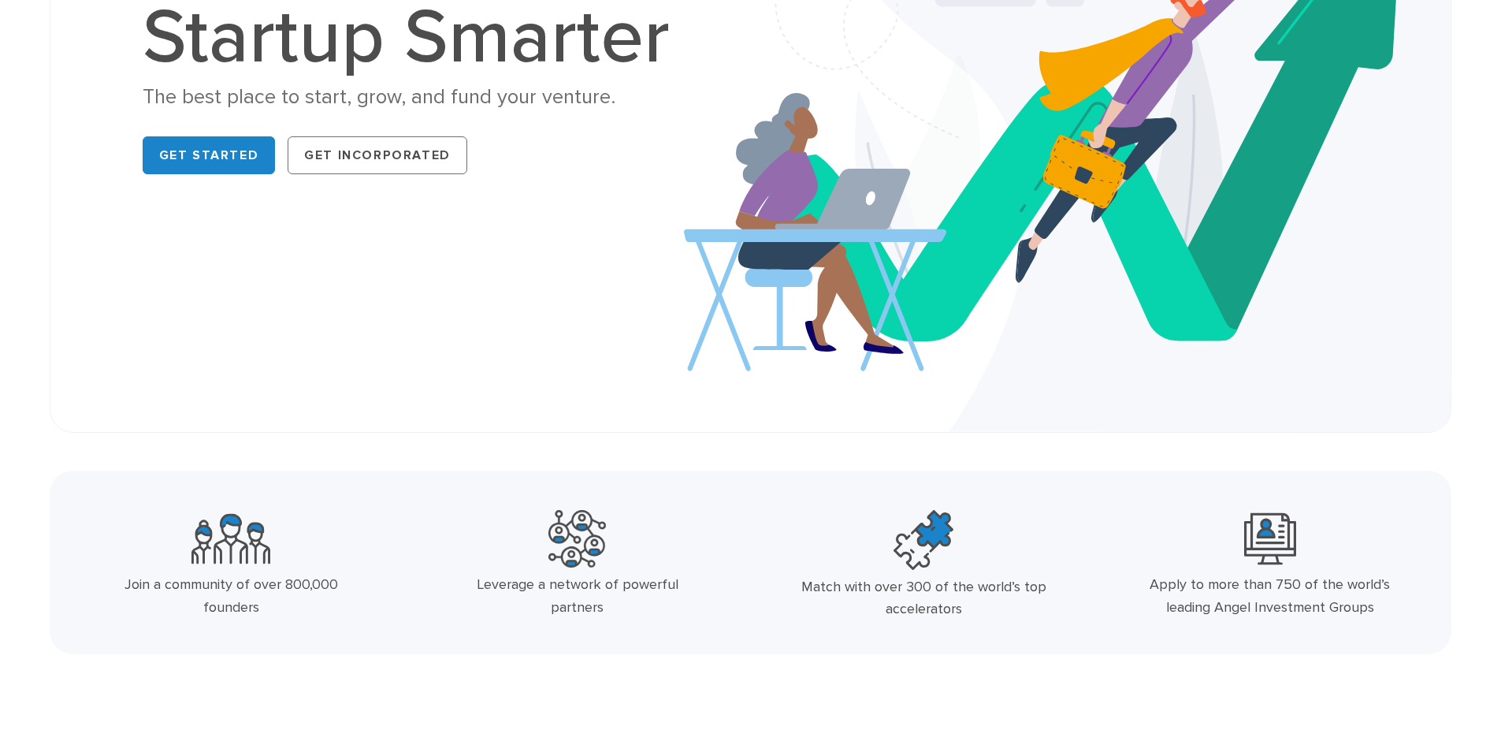
scroll to position [0, 0]
